Goal: Transaction & Acquisition: Purchase product/service

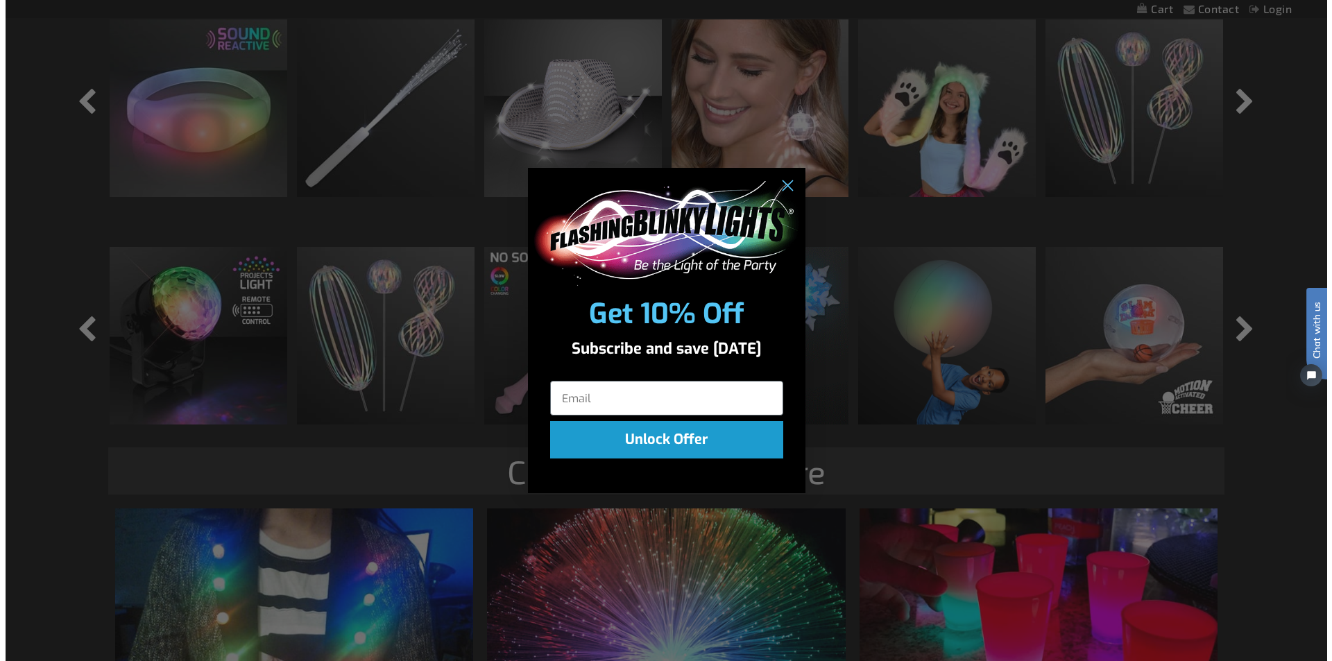
scroll to position [1533, 0]
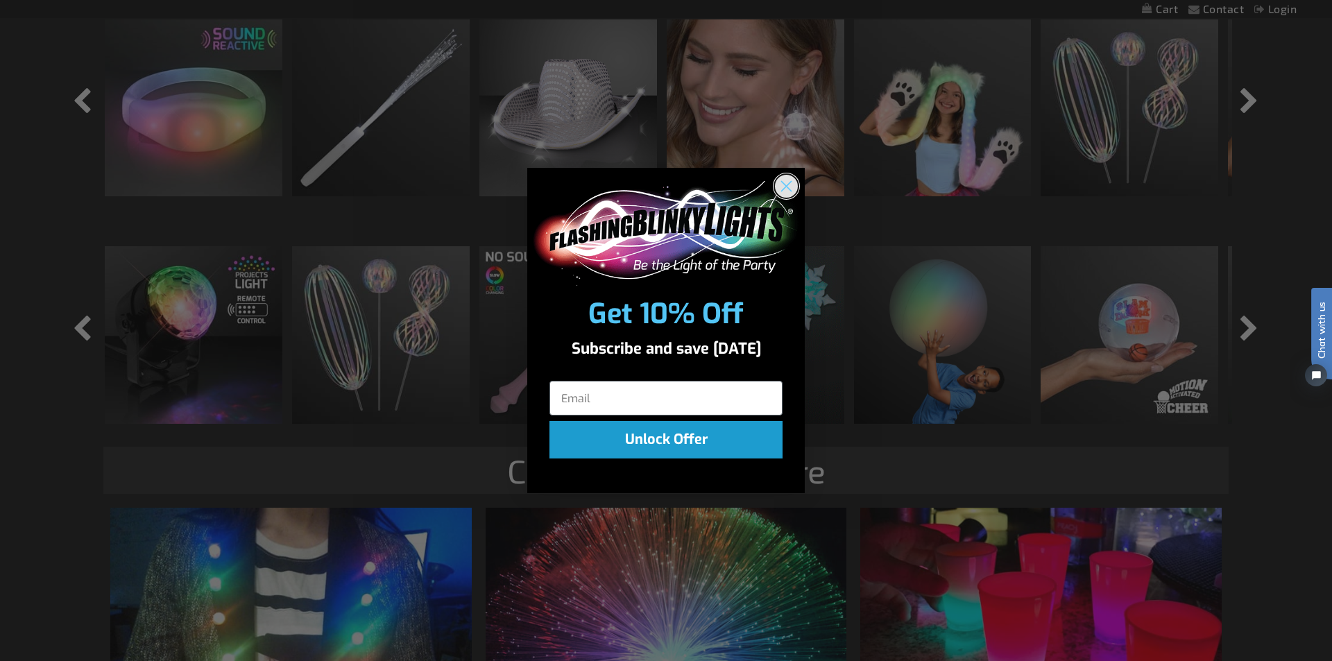
click at [795, 185] on circle "Close dialog" at bounding box center [786, 186] width 23 height 23
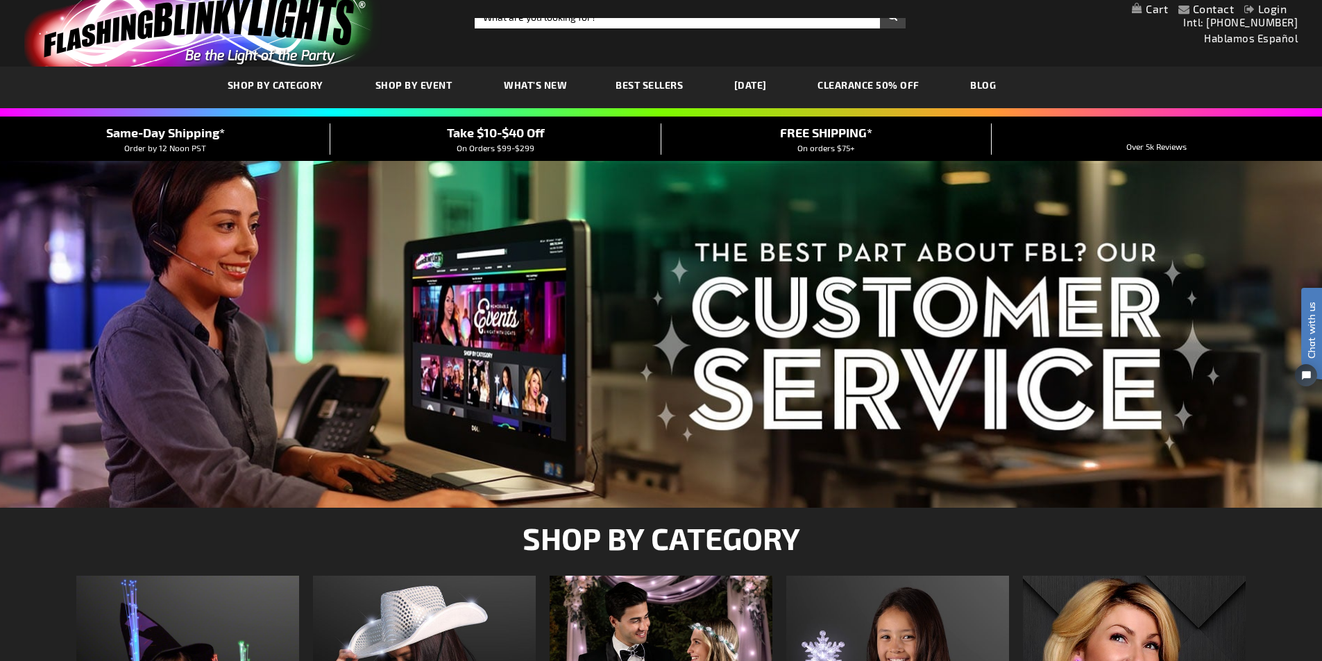
scroll to position [0, 0]
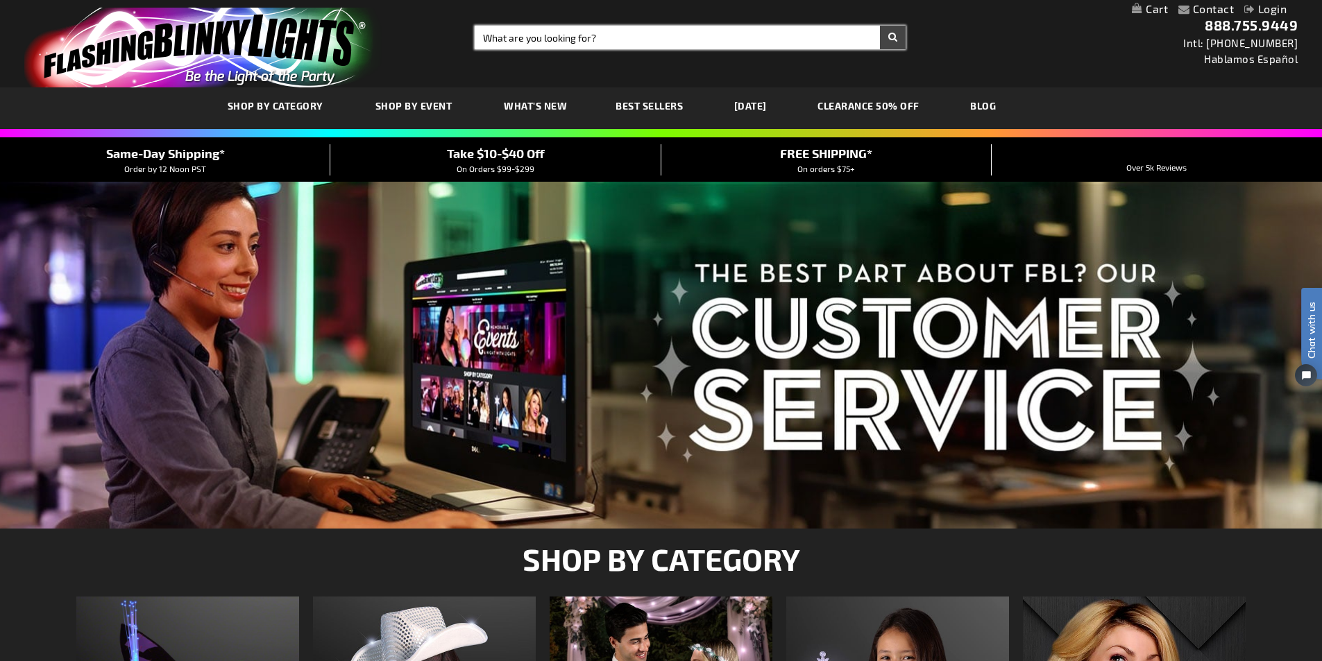
click at [585, 36] on input "Search" at bounding box center [690, 38] width 431 height 24
type input "light spinners"
click at [880, 26] on button "Search" at bounding box center [893, 38] width 26 height 24
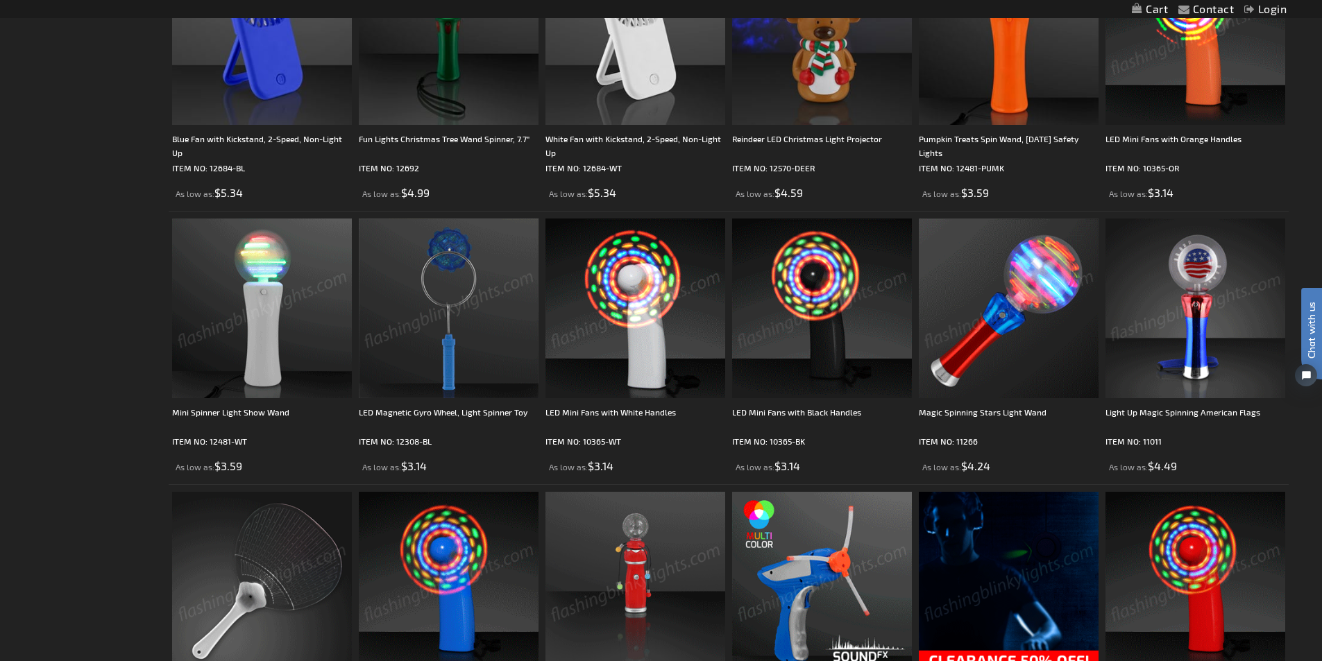
scroll to position [347, 0]
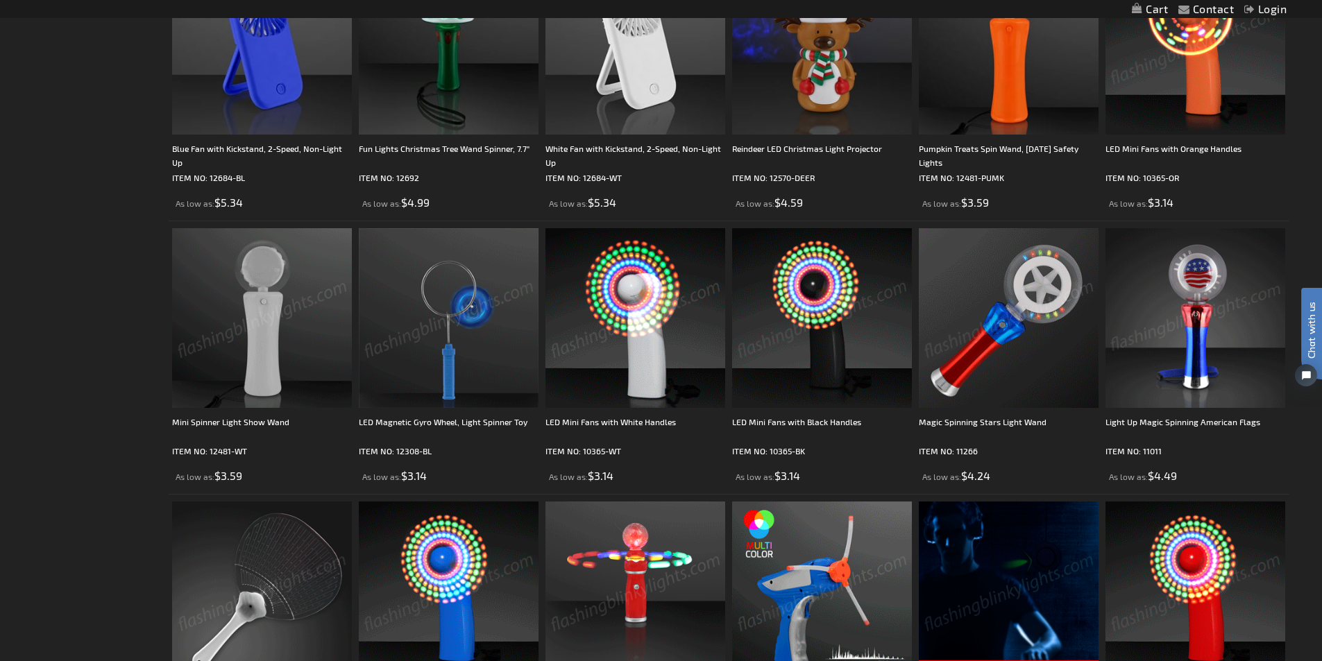
click at [978, 355] on img at bounding box center [1009, 318] width 180 height 180
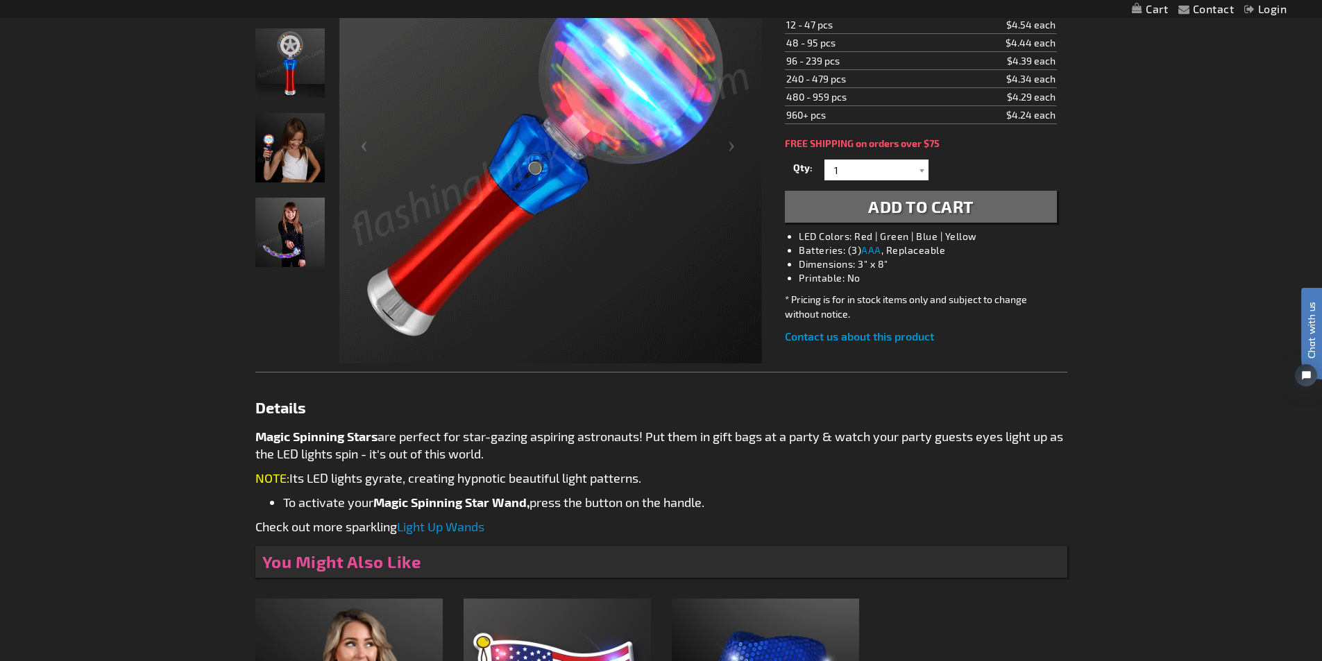
scroll to position [278, 0]
click at [464, 527] on link "Light Up Wands" at bounding box center [440, 525] width 87 height 15
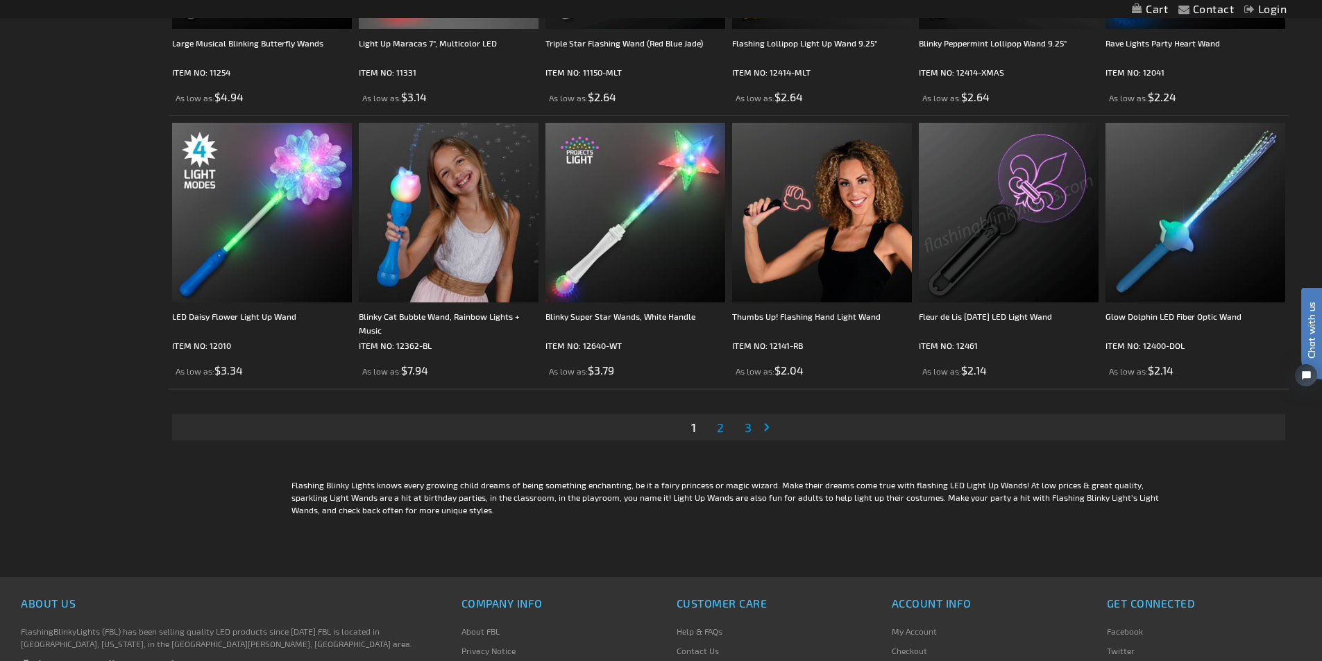
scroll to position [2637, 0]
click at [718, 429] on span "2" at bounding box center [720, 425] width 7 height 15
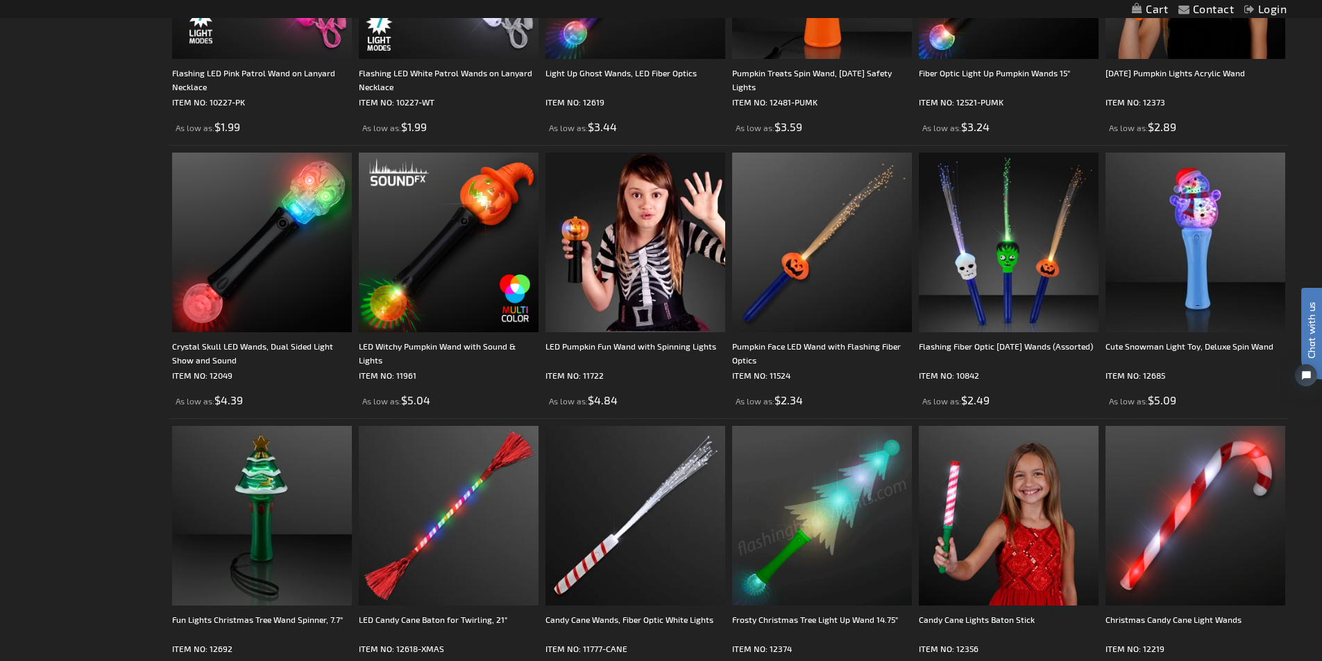
scroll to position [2567, 0]
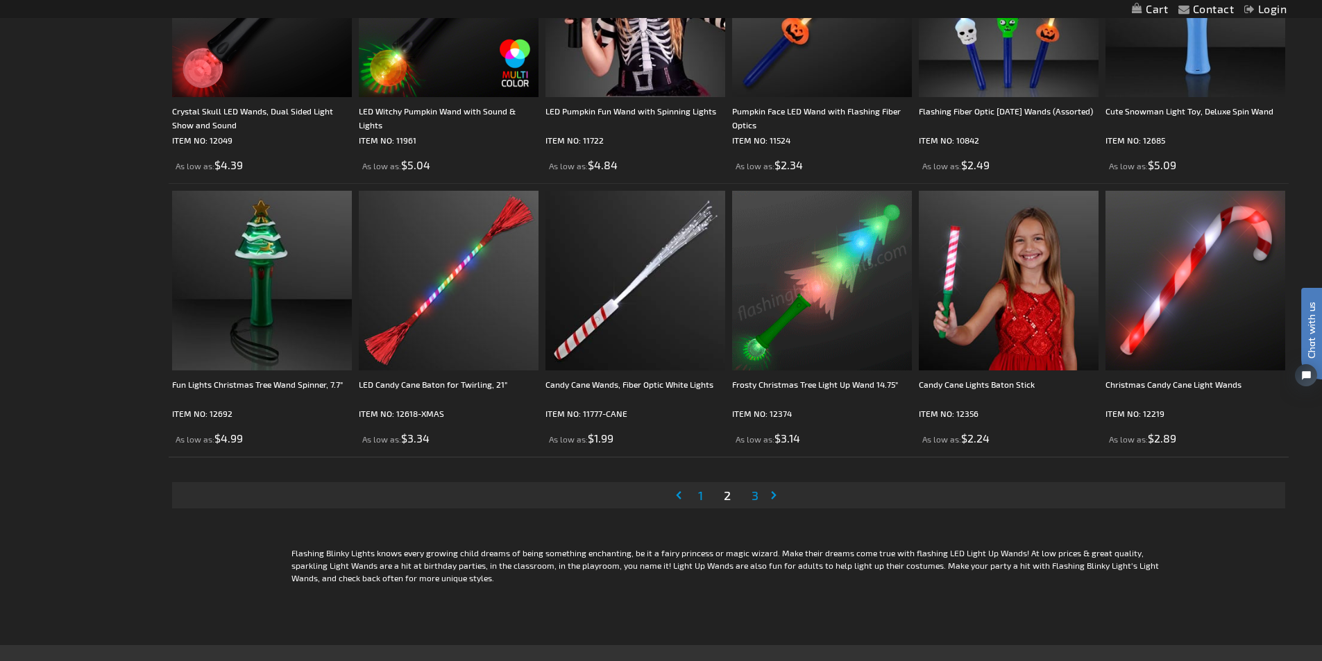
click at [753, 494] on span "3" at bounding box center [754, 495] width 7 height 15
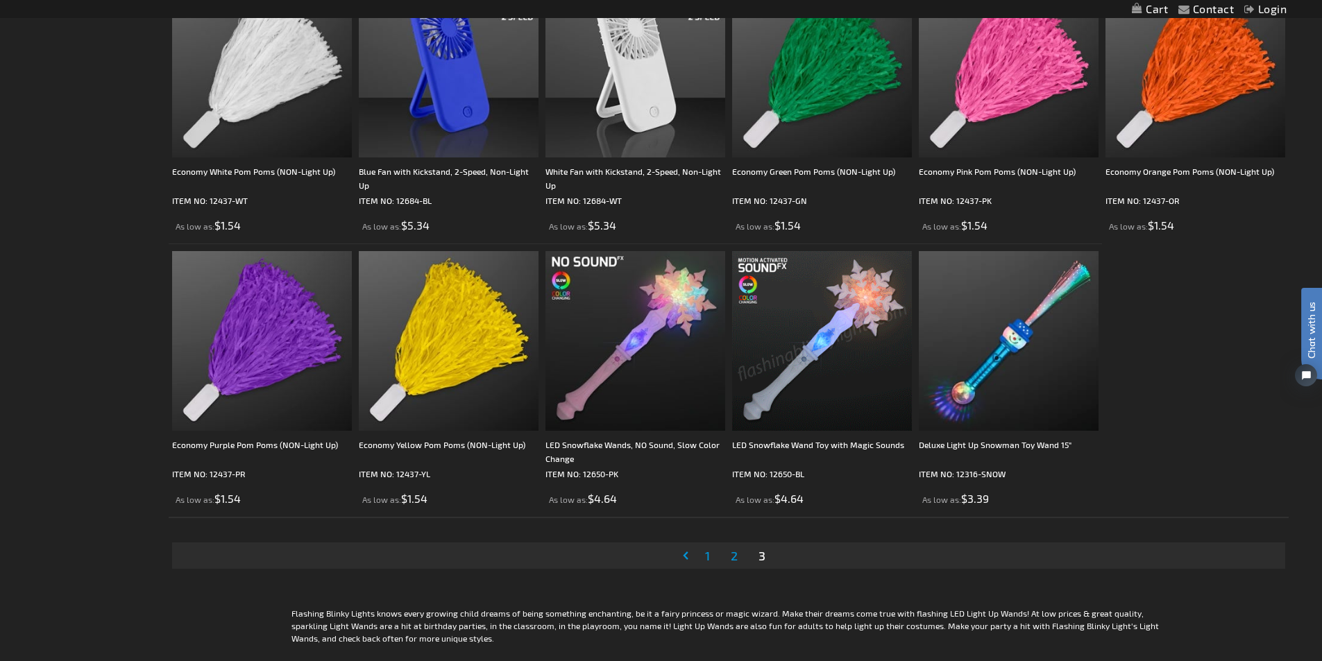
scroll to position [1873, 0]
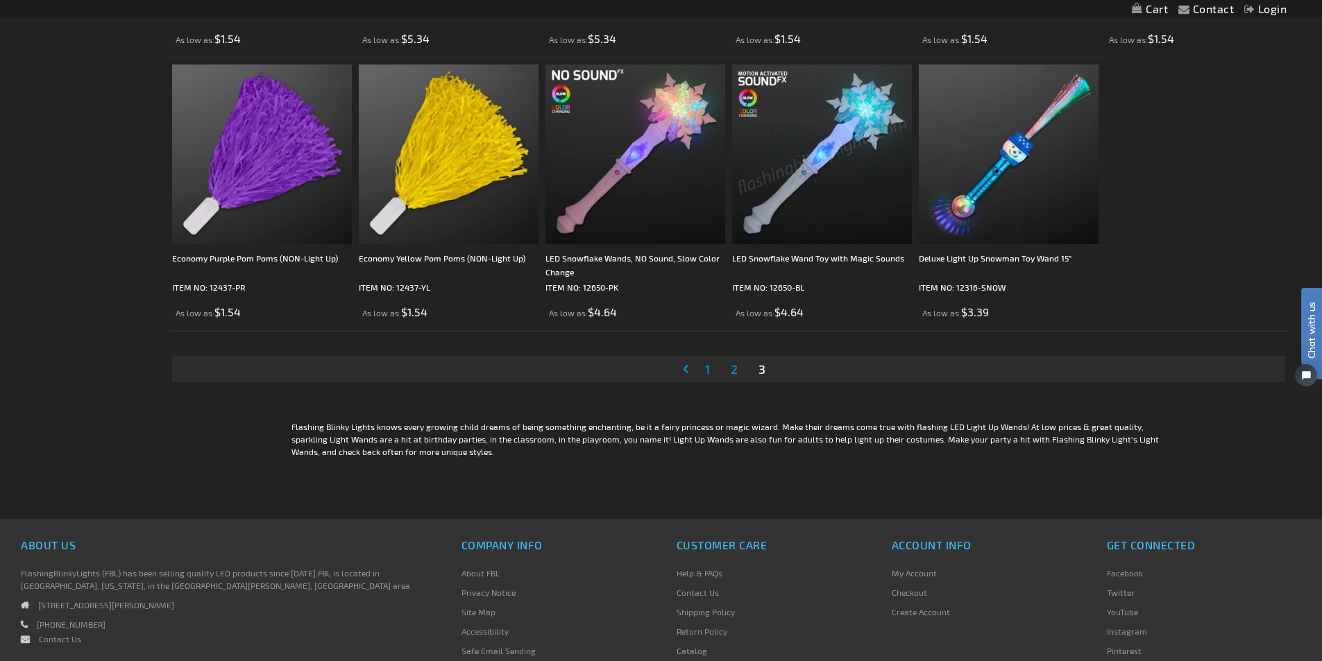
click at [705, 367] on span "1" at bounding box center [707, 368] width 5 height 15
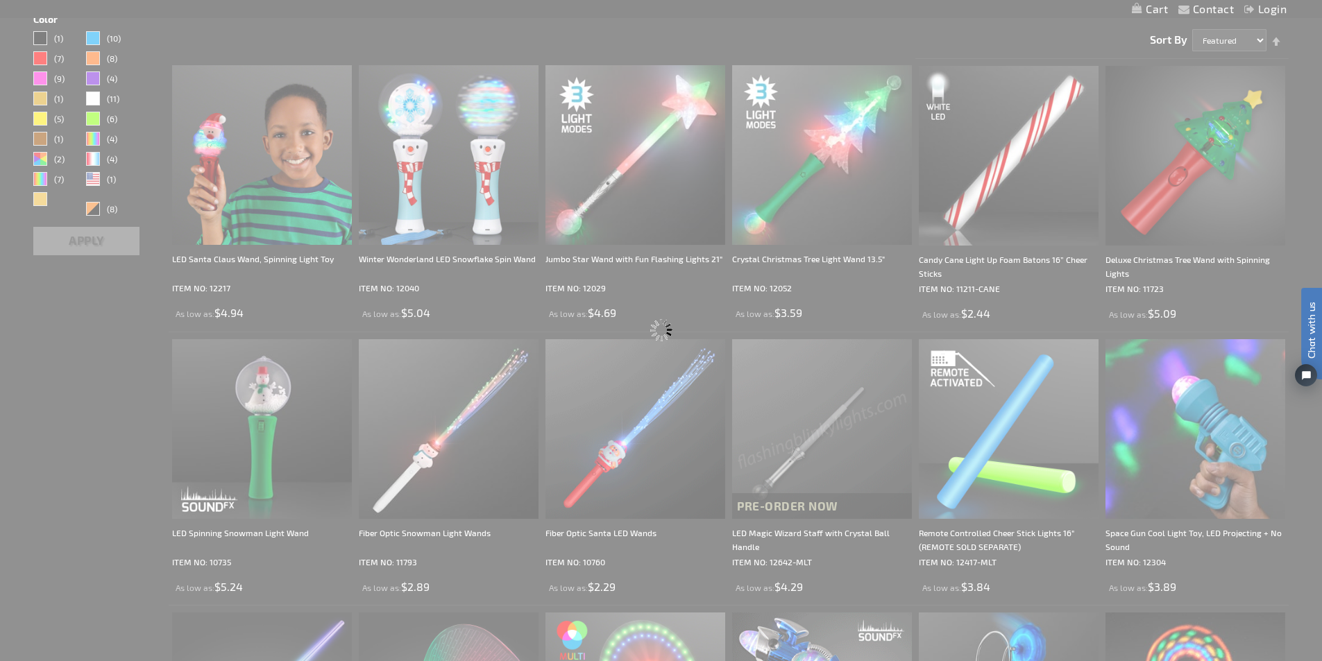
scroll to position [33, 0]
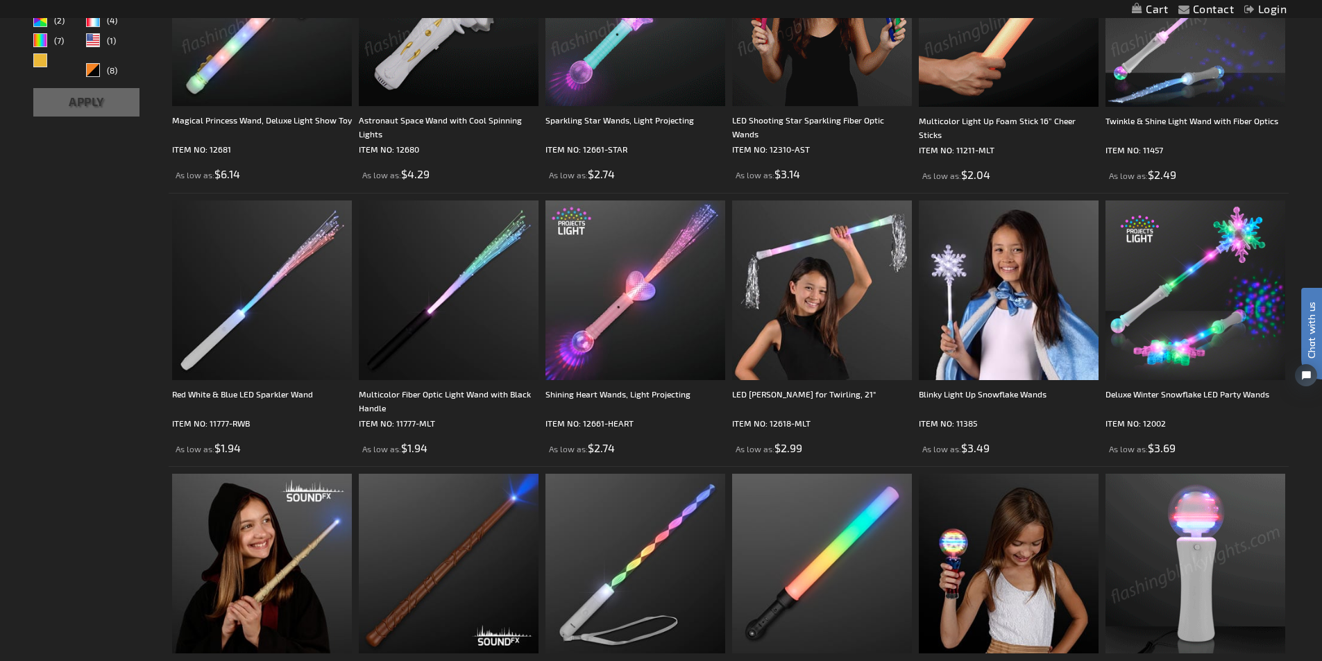
scroll to position [624, 0]
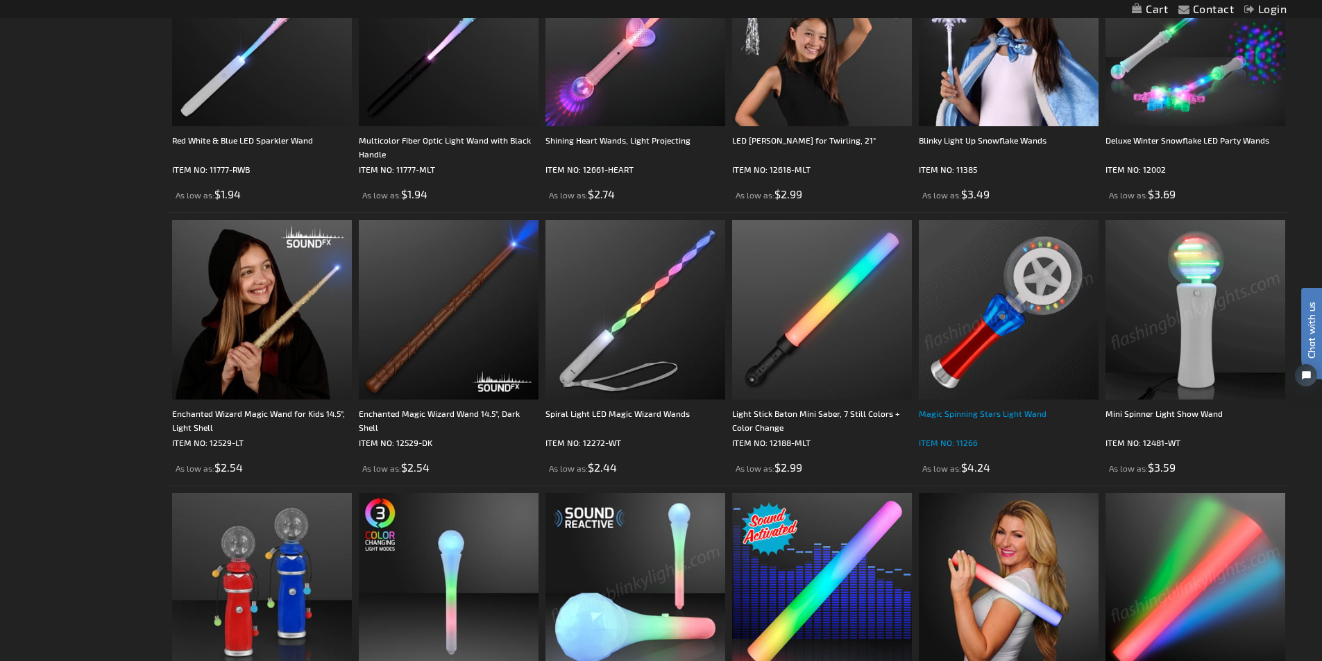
click at [978, 407] on div "Magic Spinning Stars Light Wand" at bounding box center [1009, 421] width 180 height 28
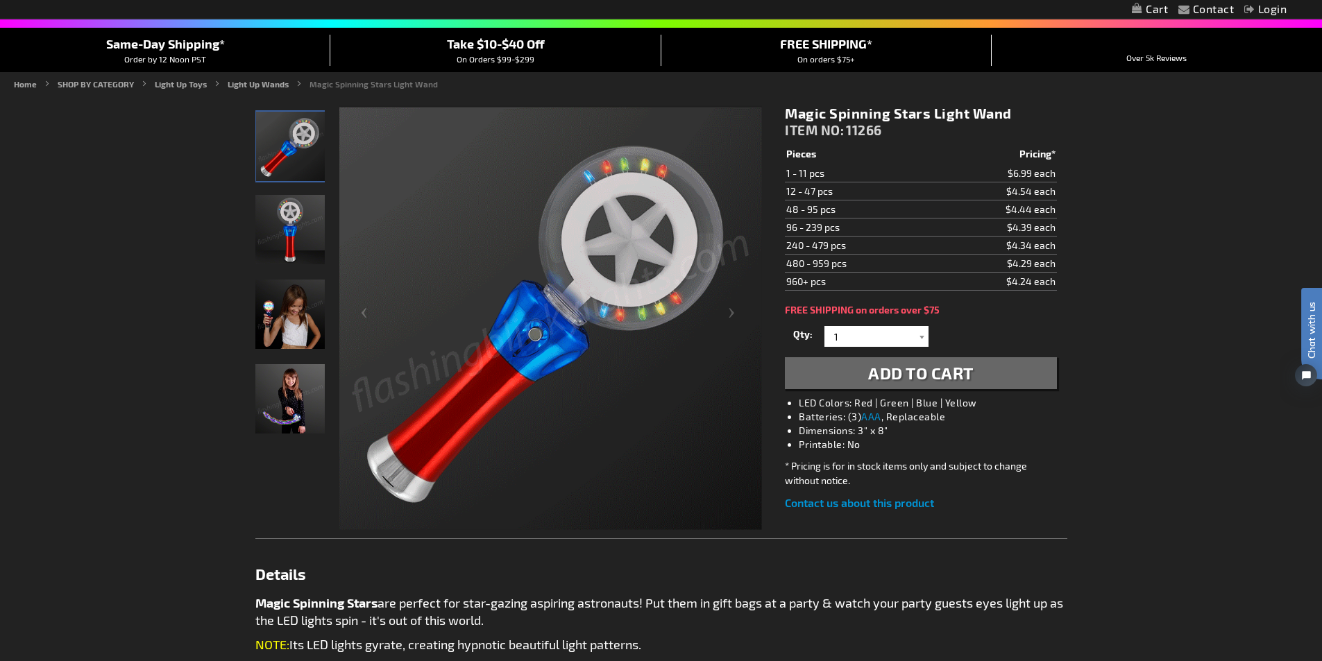
scroll to position [139, 0]
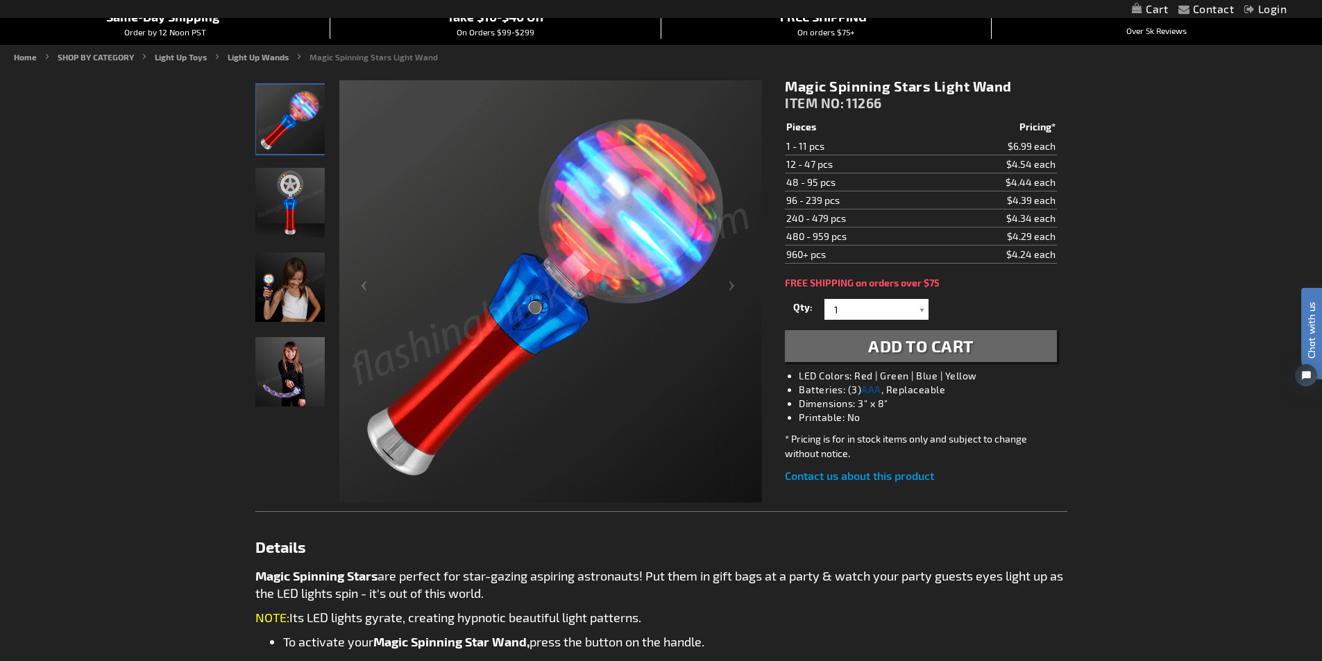
click at [871, 392] on link "AAA" at bounding box center [871, 390] width 20 height 12
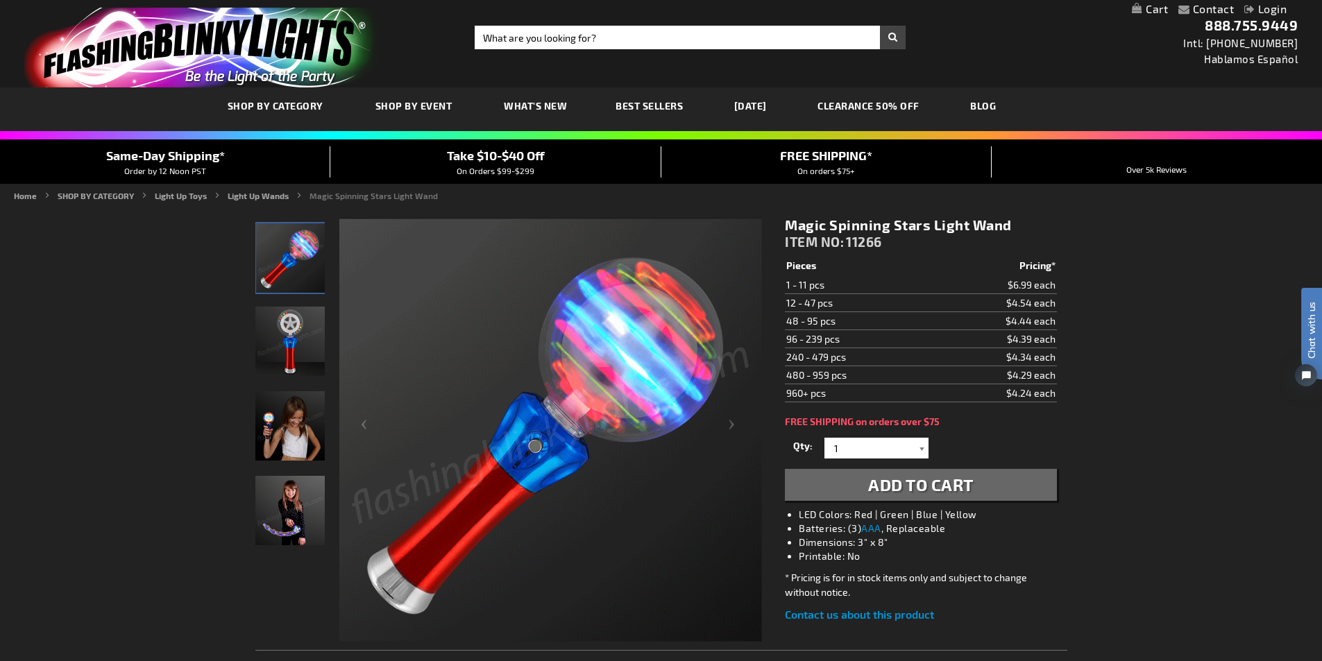
click at [919, 451] on div at bounding box center [922, 448] width 14 height 21
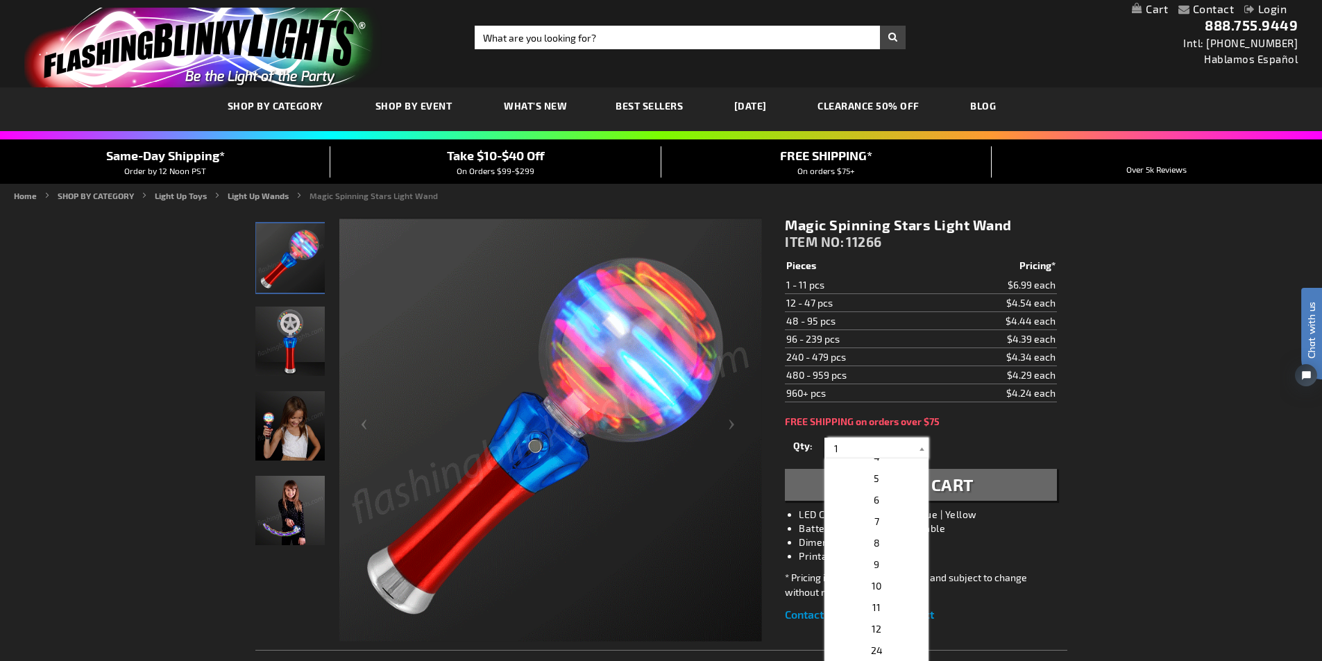
scroll to position [69, 0]
